Goal: Information Seeking & Learning: Compare options

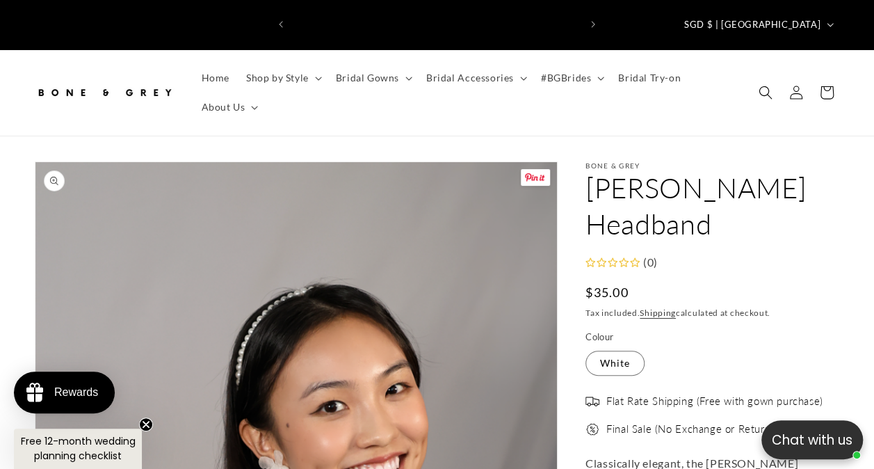
scroll to position [0, 287]
click at [520, 77] on icon at bounding box center [523, 79] width 7 height 4
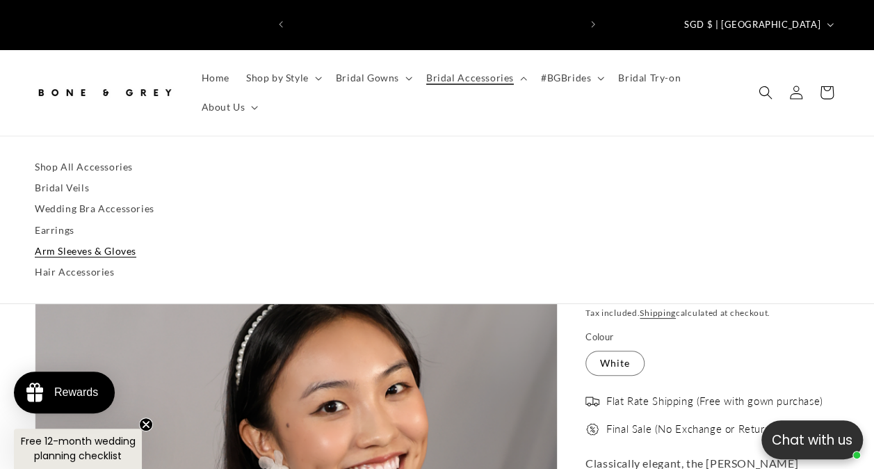
scroll to position [0, 574]
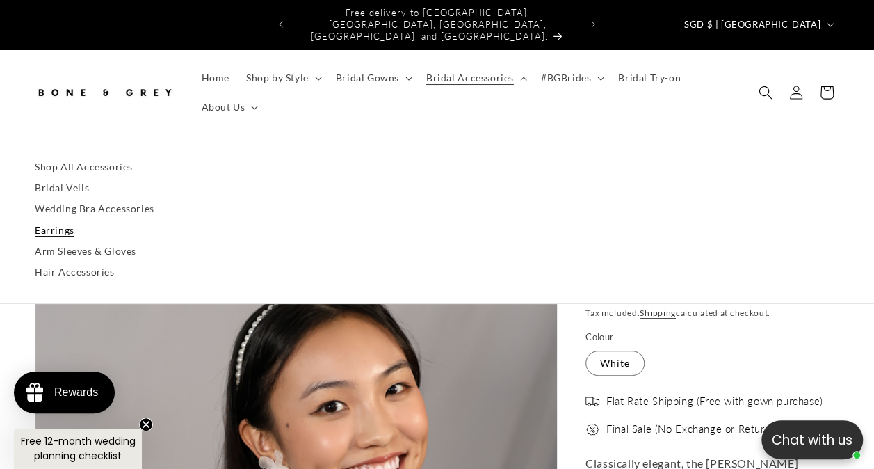
click at [56, 220] on link "Earrings" at bounding box center [437, 230] width 805 height 21
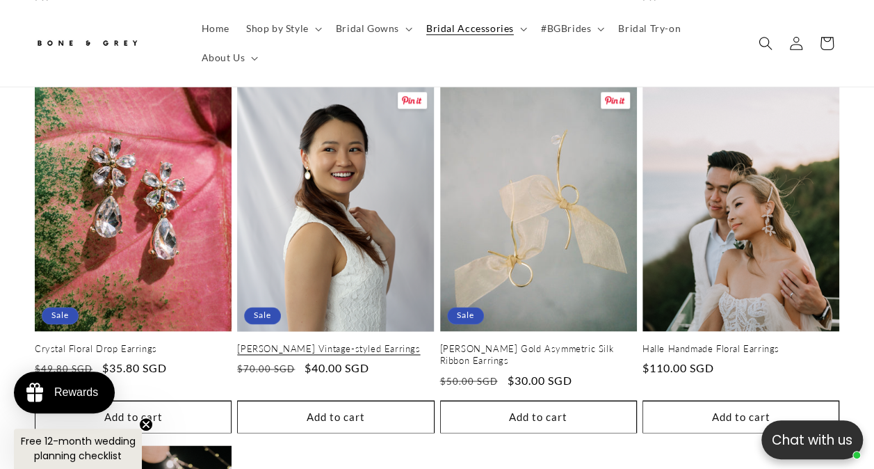
scroll to position [904, 0]
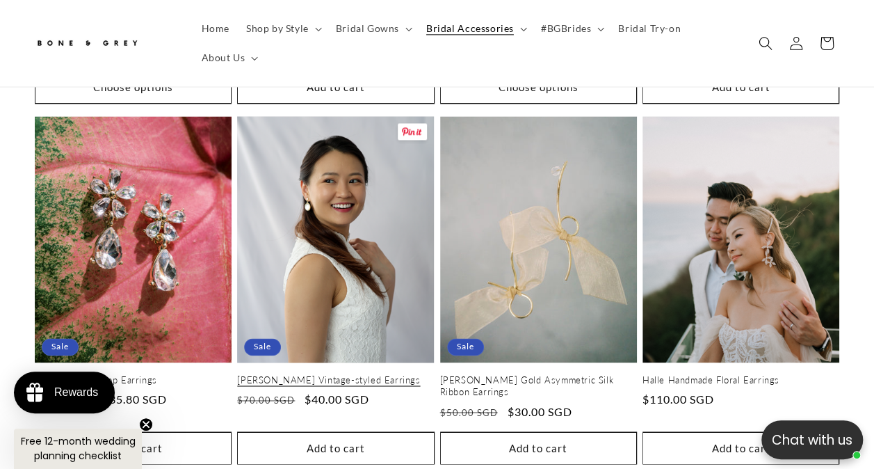
click at [270, 374] on link "[PERSON_NAME] Vintage-styled Earrings" at bounding box center [335, 380] width 197 height 12
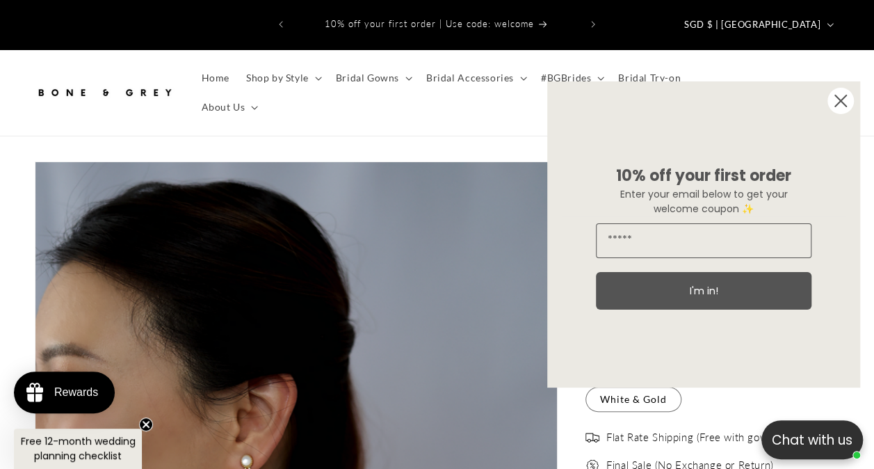
click at [846, 104] on circle "Close dialog" at bounding box center [841, 101] width 26 height 26
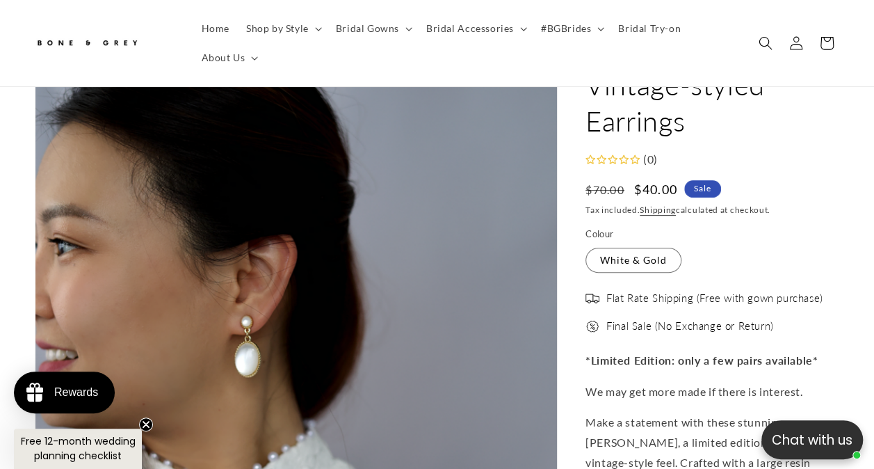
scroll to position [0, 287]
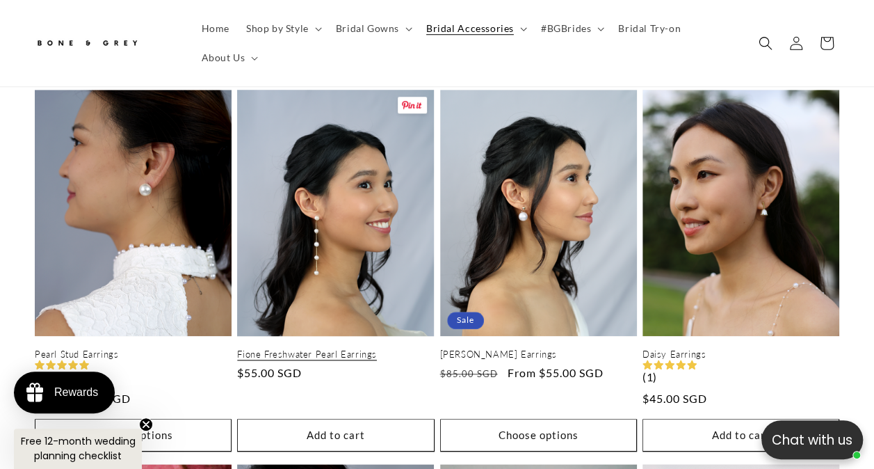
scroll to position [487, 0]
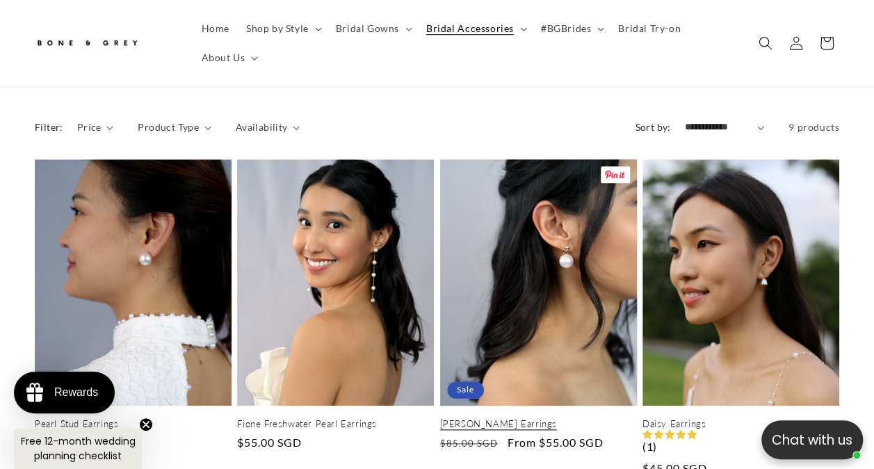
click at [550, 418] on link "Abigail Pearl Earrings" at bounding box center [538, 424] width 197 height 12
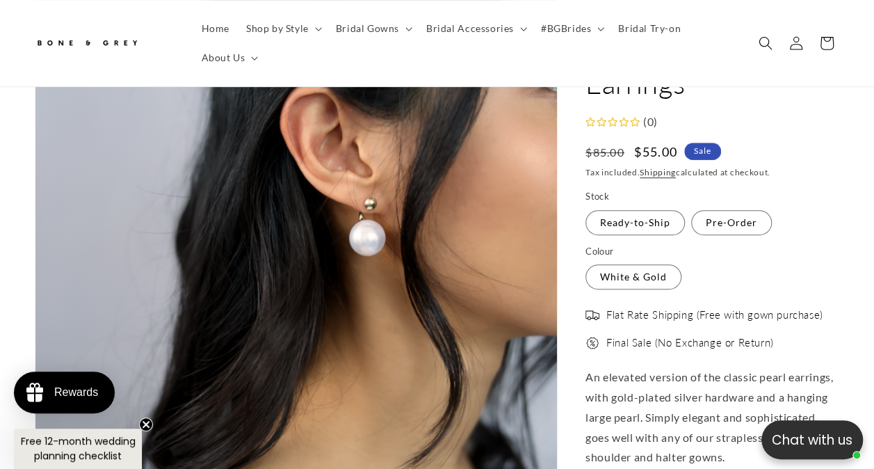
scroll to position [278, 0]
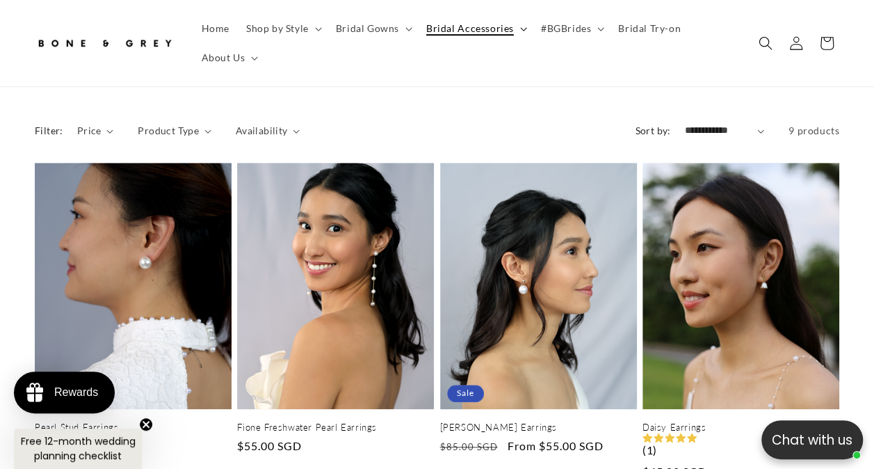
click at [484, 28] on span "Bridal Accessories" at bounding box center [470, 28] width 88 height 13
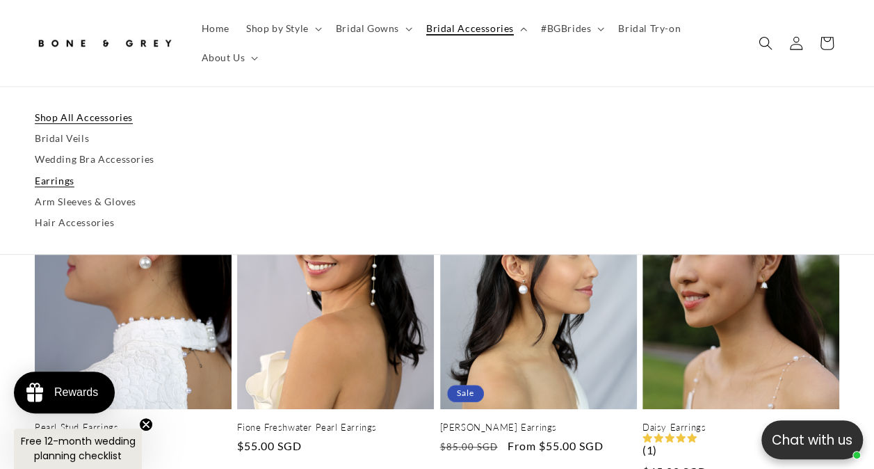
click at [64, 119] on link "Shop All Accessories" at bounding box center [437, 117] width 805 height 21
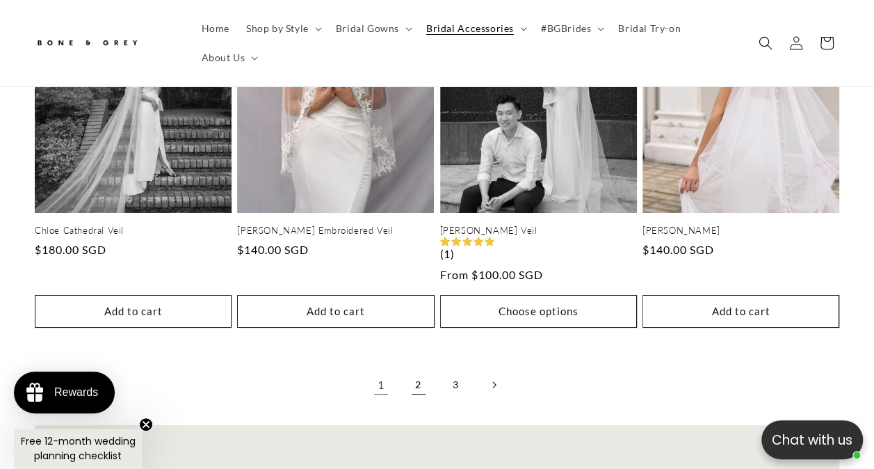
scroll to position [0, 287]
click at [419, 369] on link "2" at bounding box center [418, 384] width 31 height 31
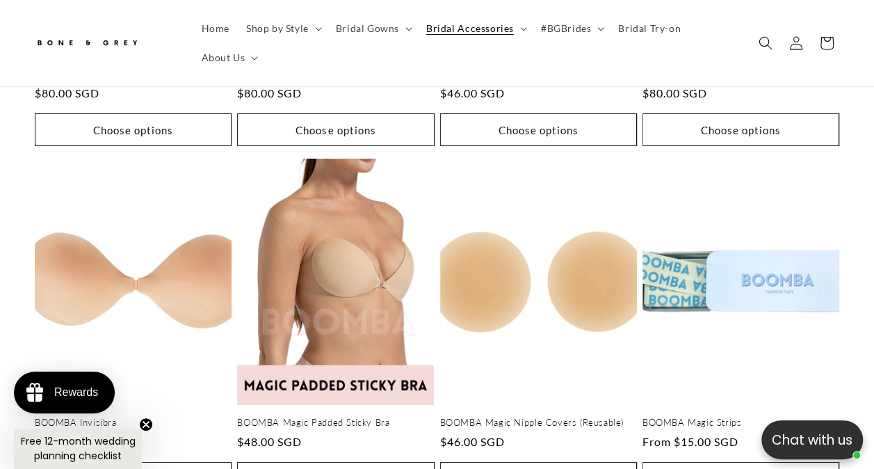
scroll to position [2574, 0]
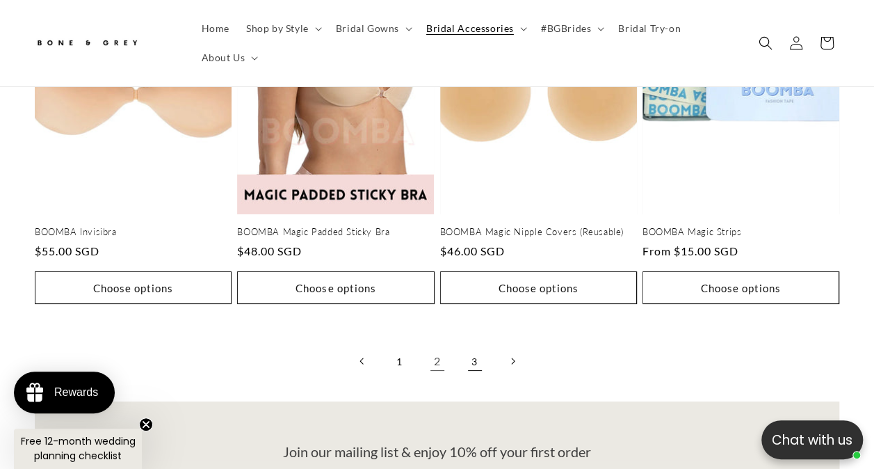
click at [479, 346] on link "3" at bounding box center [475, 361] width 31 height 31
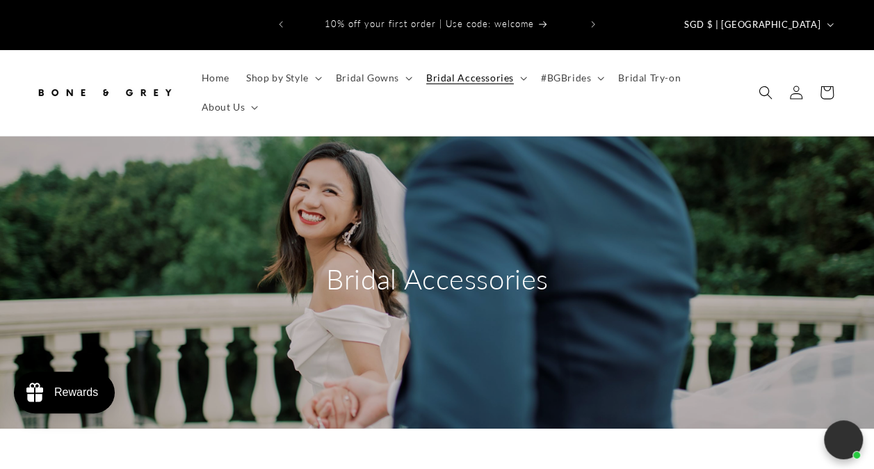
scroll to position [359, 0]
